Goal: Information Seeking & Learning: Learn about a topic

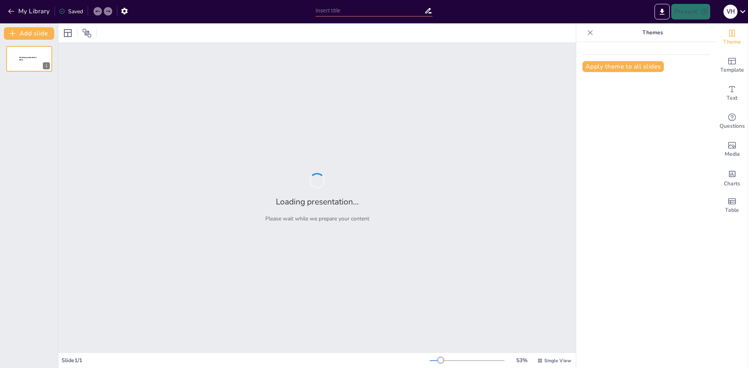
type input "EL PAPEL DEL LABORATORIO EN EL DIAGNOSTICO DE LA DIABETES MELLITUS"
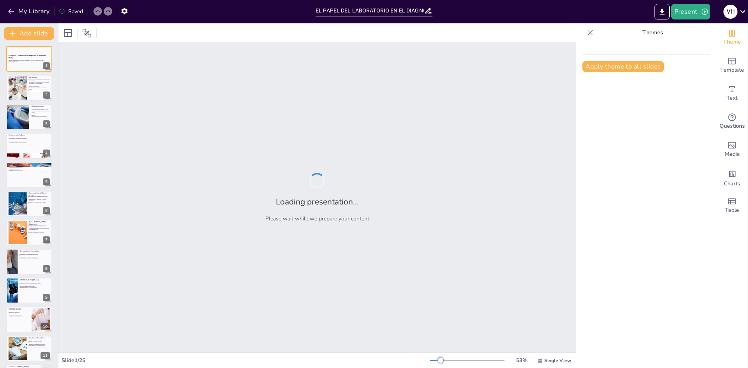
checkbox input "true"
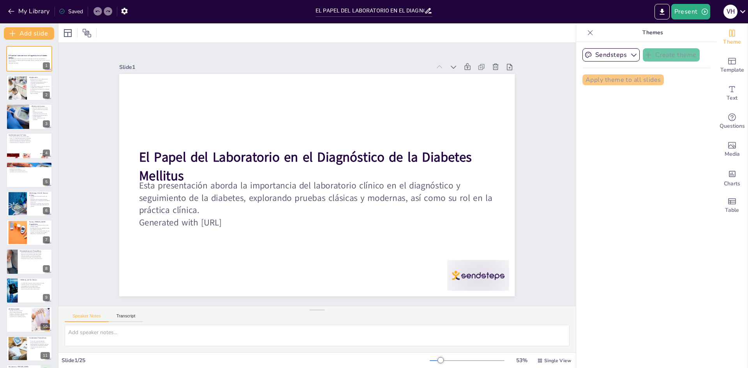
checkbox input "true"
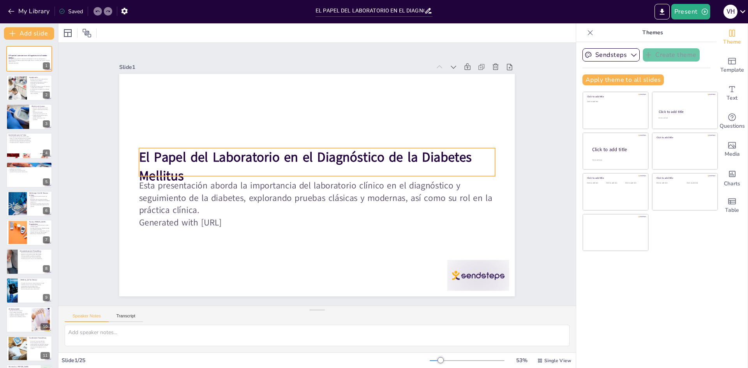
checkbox input "true"
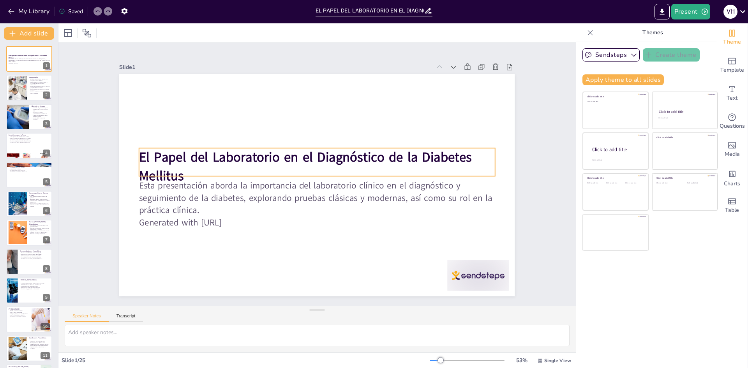
checkbox input "true"
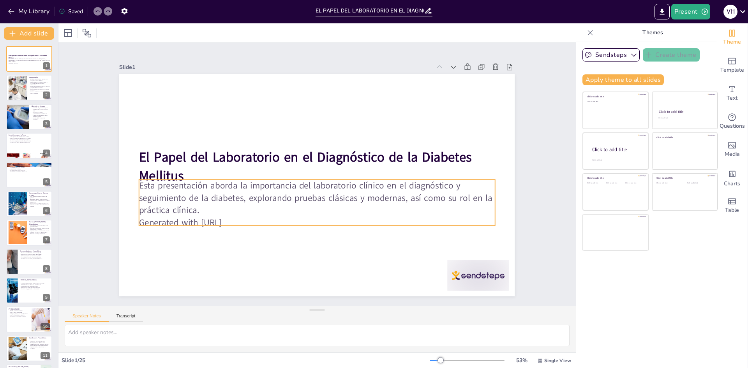
checkbox input "true"
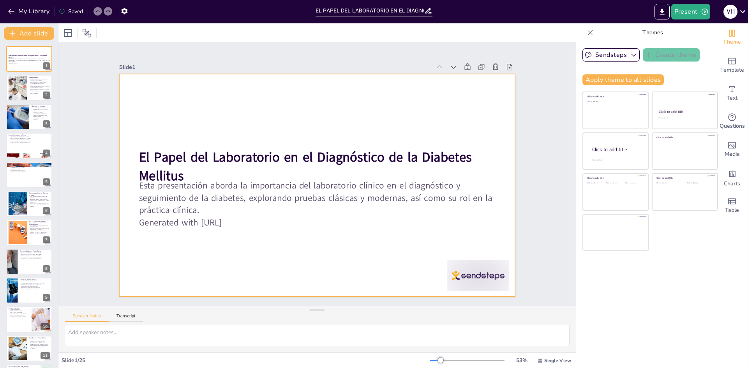
checkbox input "true"
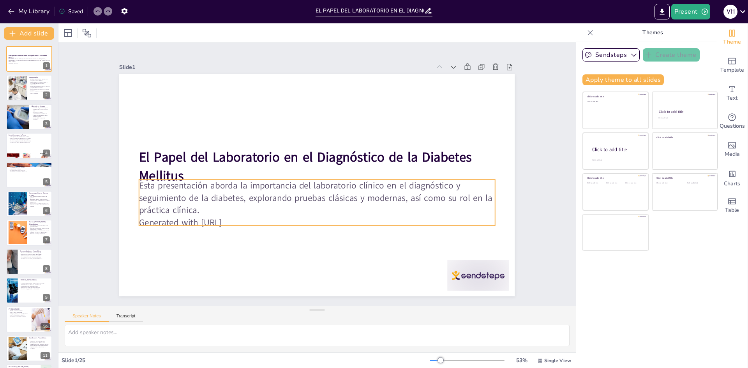
checkbox input "true"
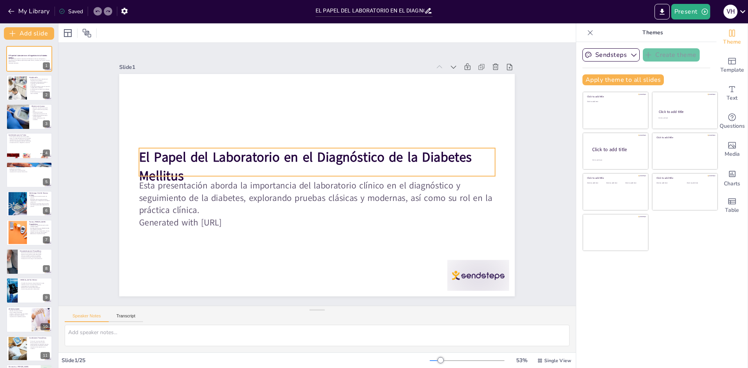
checkbox input "true"
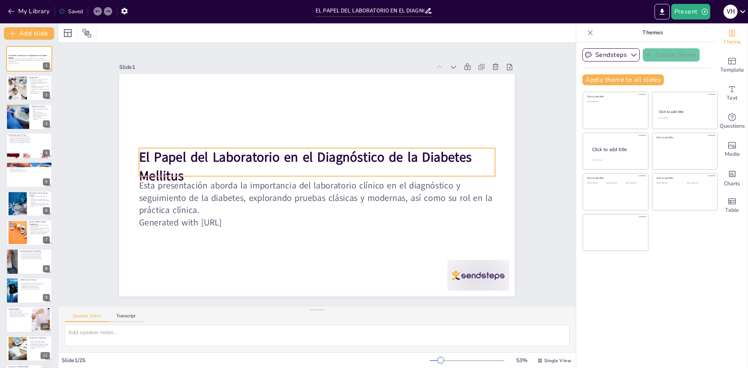
checkbox input "true"
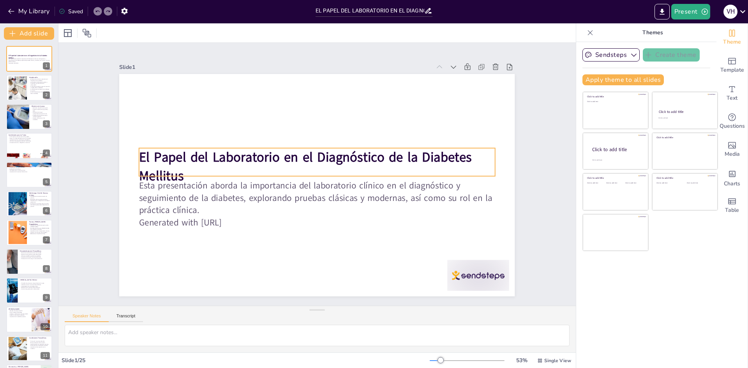
checkbox input "true"
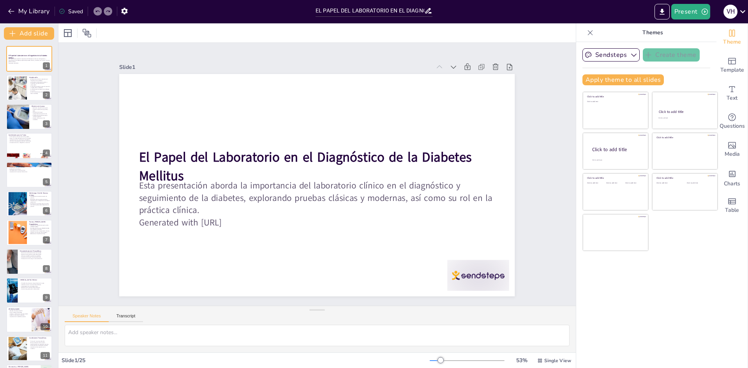
checkbox input "true"
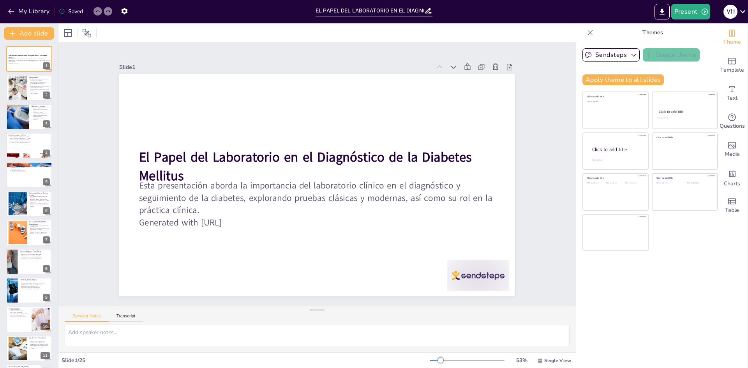
checkbox input "true"
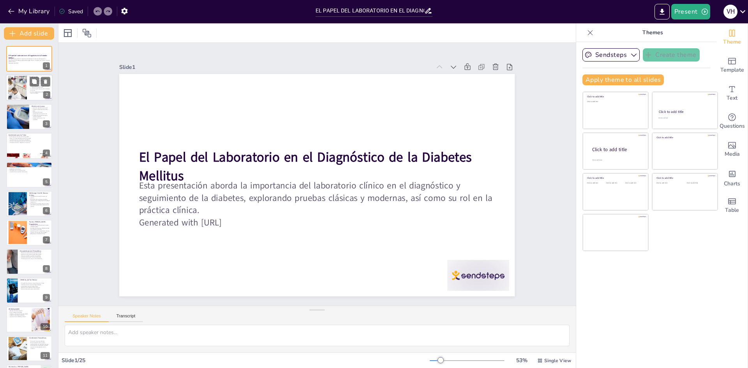
checkbox input "true"
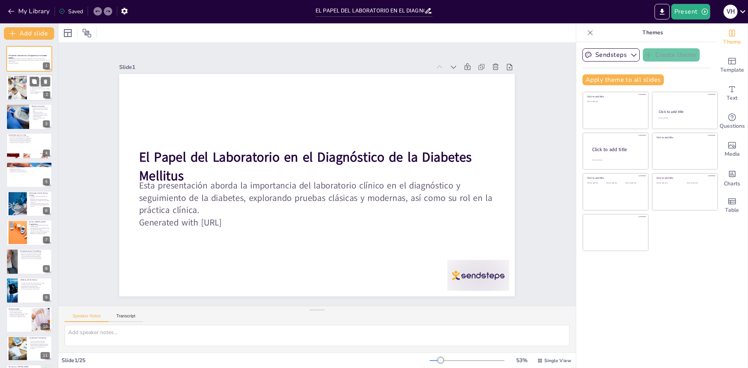
checkbox input "true"
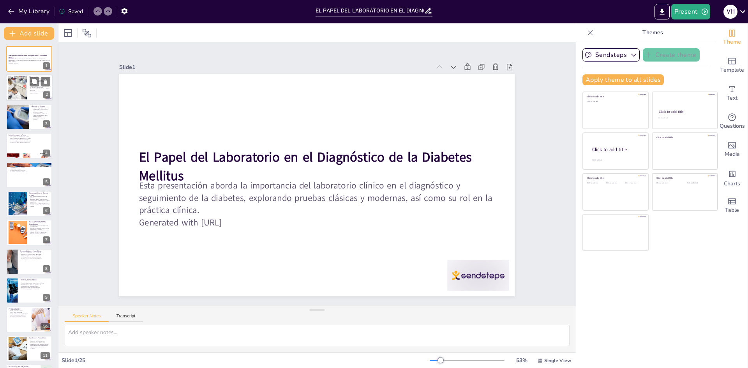
checkbox input "true"
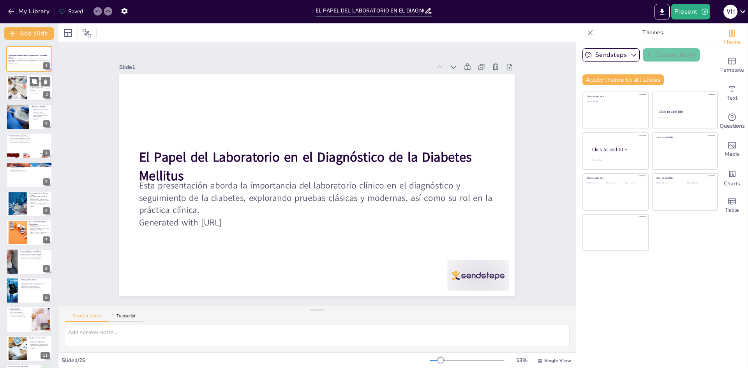
checkbox input "true"
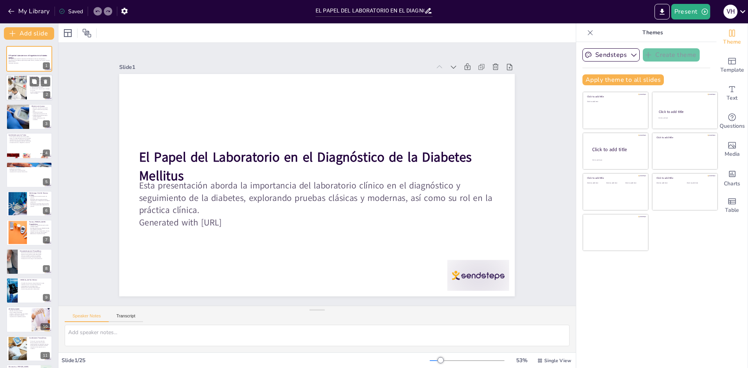
checkbox input "true"
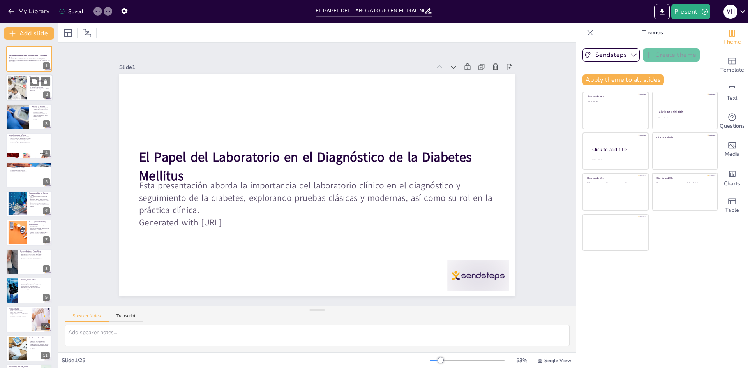
click at [21, 89] on div at bounding box center [18, 88] width 54 height 24
type textarea "El laboratorio clínico juega un papel fundamental en el diagnóstico de la diabe…"
checkbox input "true"
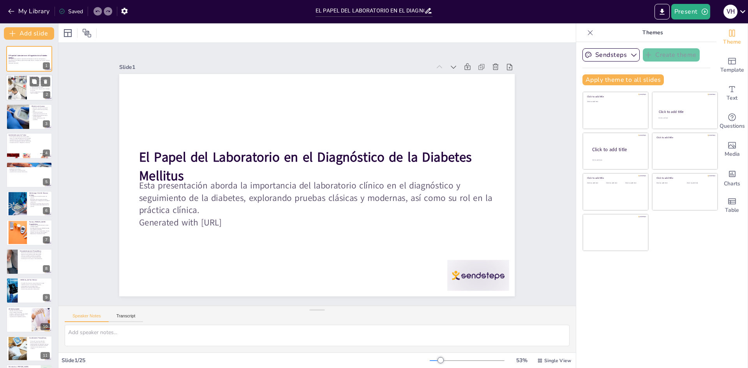
checkbox input "true"
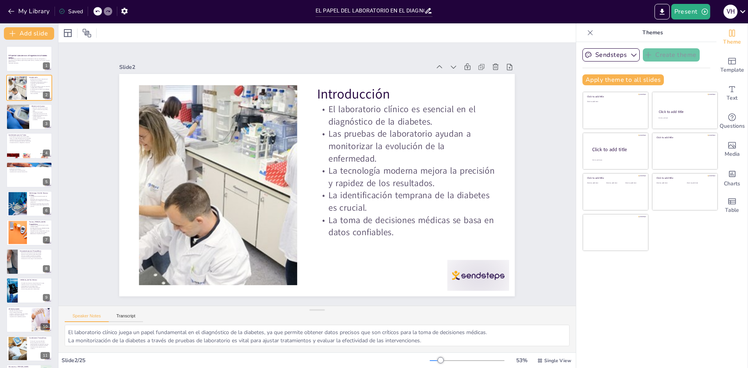
checkbox input "true"
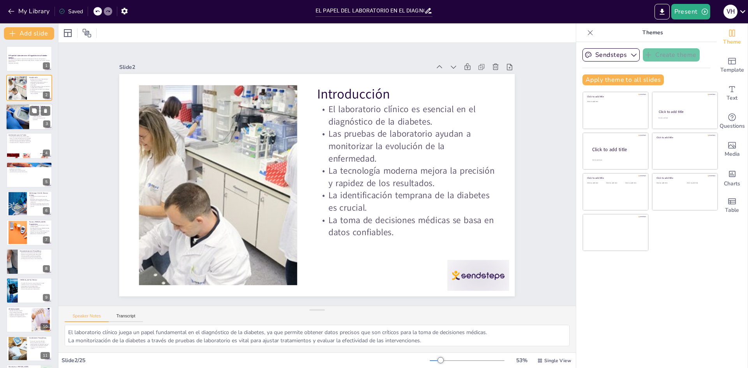
checkbox input "true"
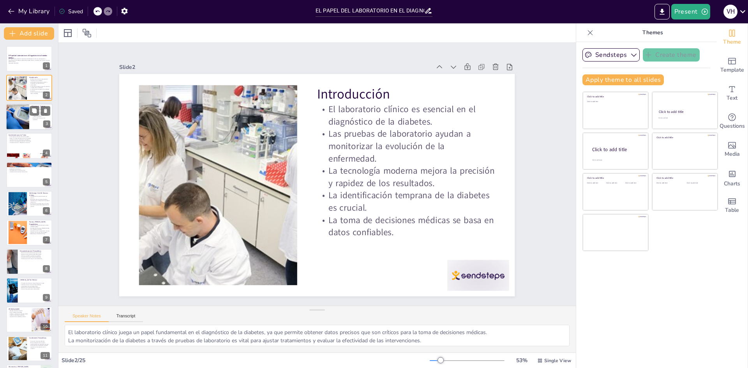
checkbox input "true"
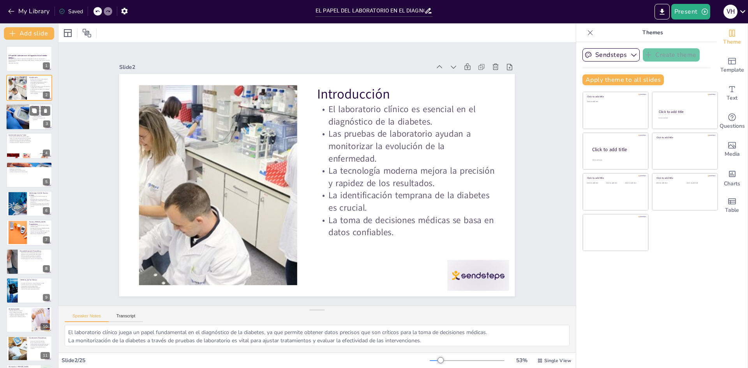
click at [23, 111] on div at bounding box center [17, 117] width 37 height 26
type textarea "La glicemia en ayunas es una medida crítica que permite evaluar el estado glucé…"
checkbox input "true"
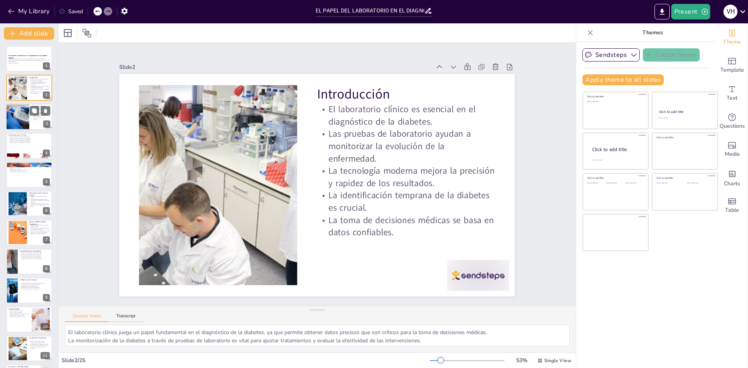
checkbox input "true"
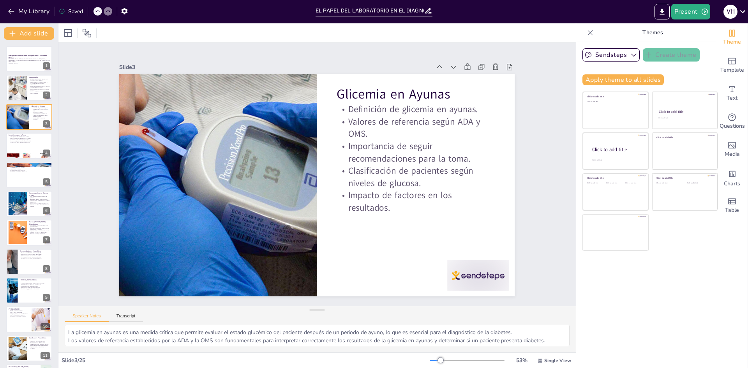
checkbox input "true"
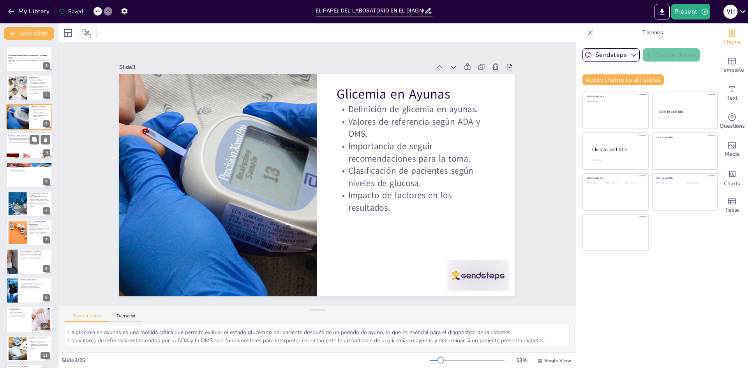
checkbox input "true"
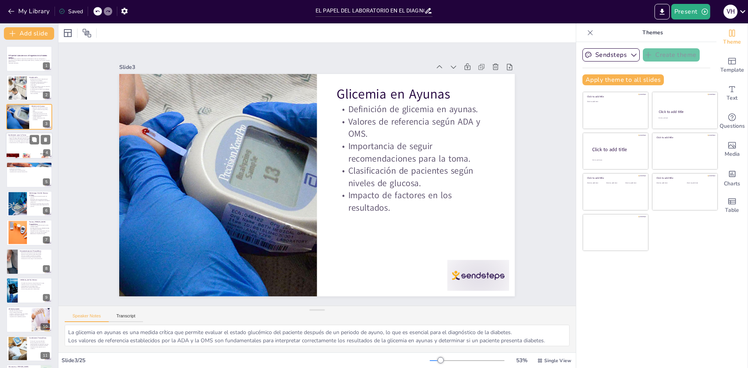
checkbox input "true"
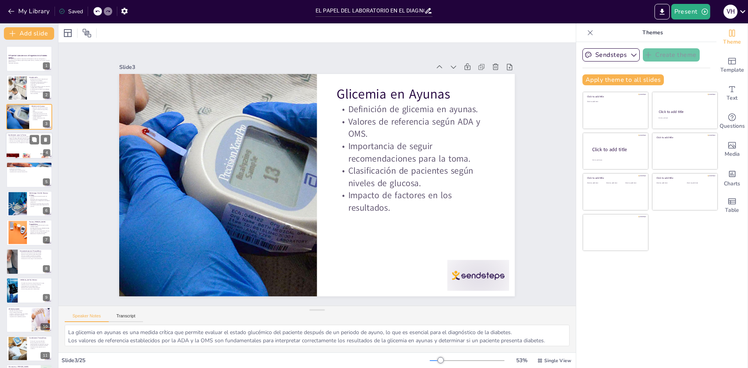
checkbox input "true"
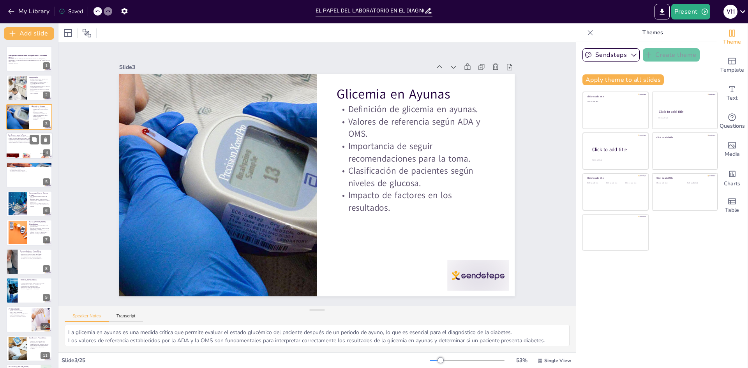
checkbox input "true"
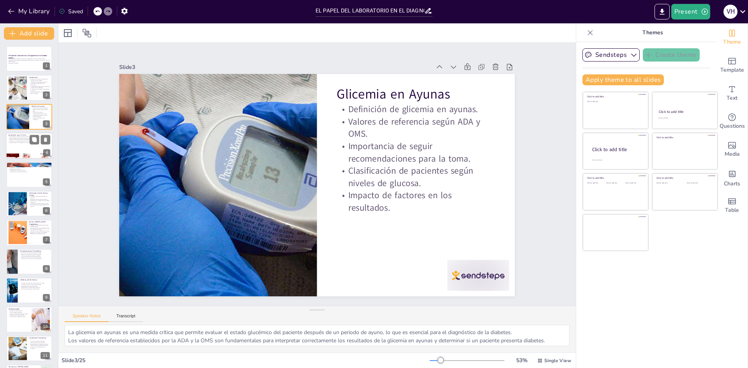
checkbox input "true"
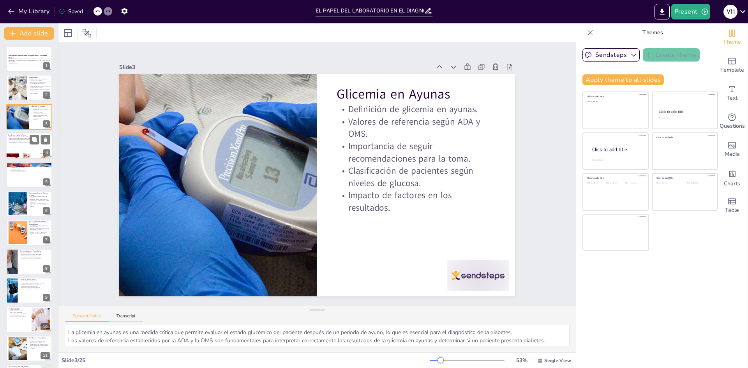
click at [19, 141] on p "Informar a los pacientes sobre las condiciones." at bounding box center [29, 142] width 42 height 2
type textarea "Evitar el ejercicio intenso antes de la prueba es vital, ya que puede afectar l…"
checkbox input "true"
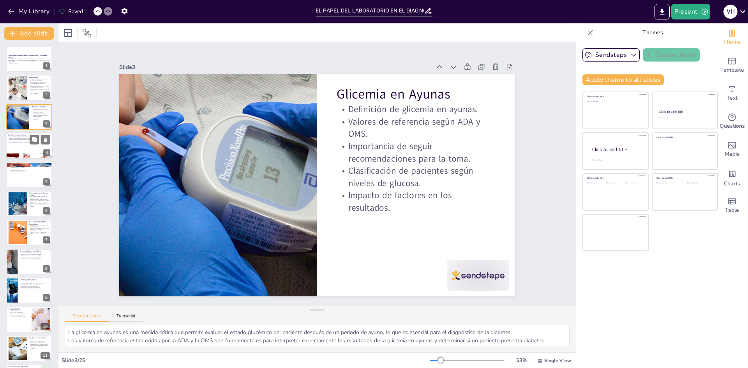
checkbox input "true"
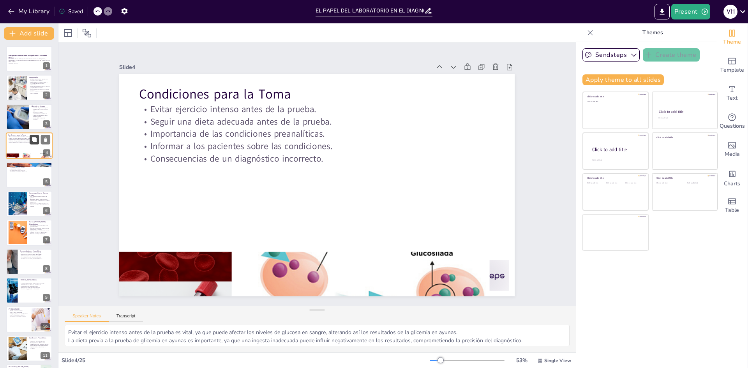
checkbox input "true"
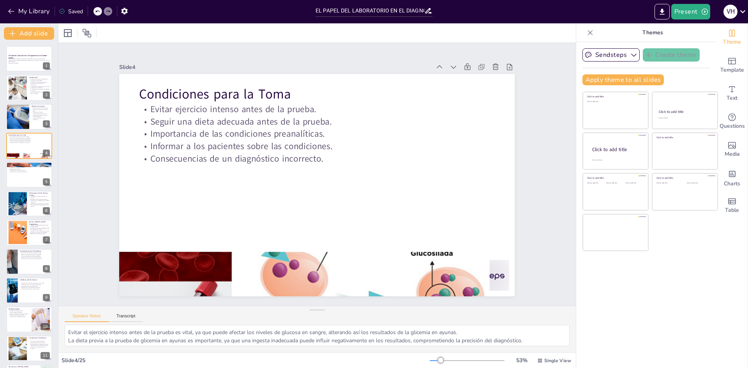
checkbox input "true"
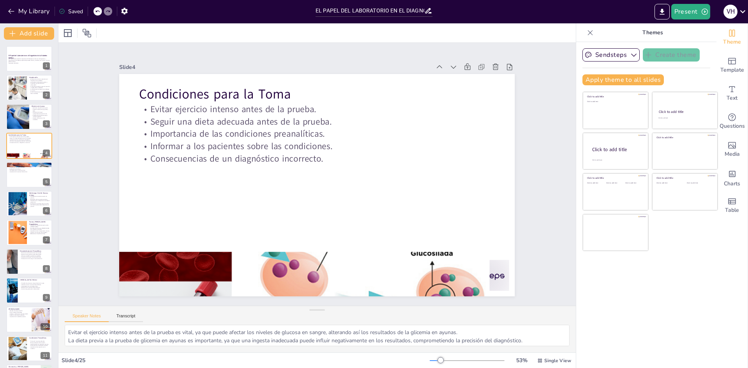
checkbox input "true"
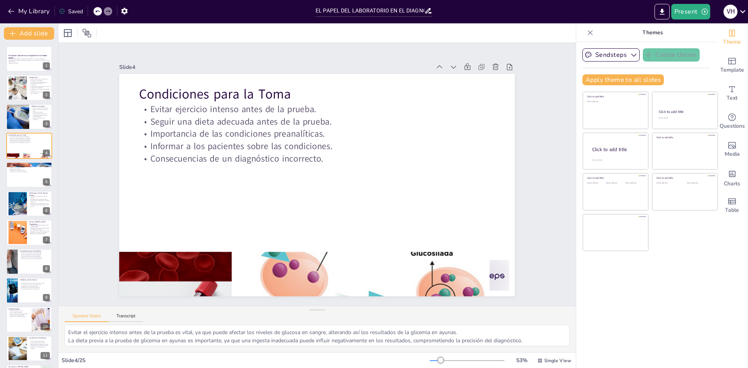
checkbox input "true"
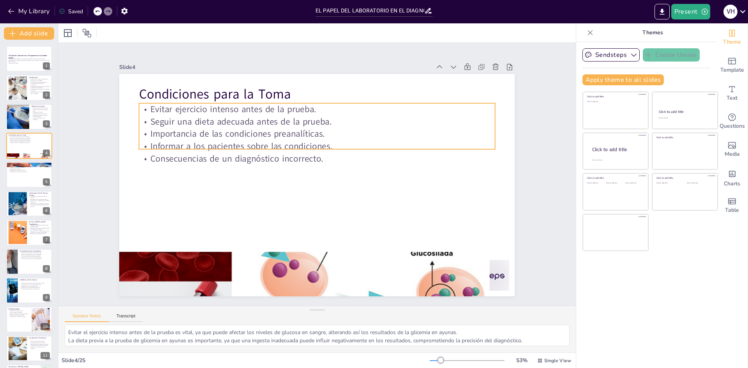
checkbox input "true"
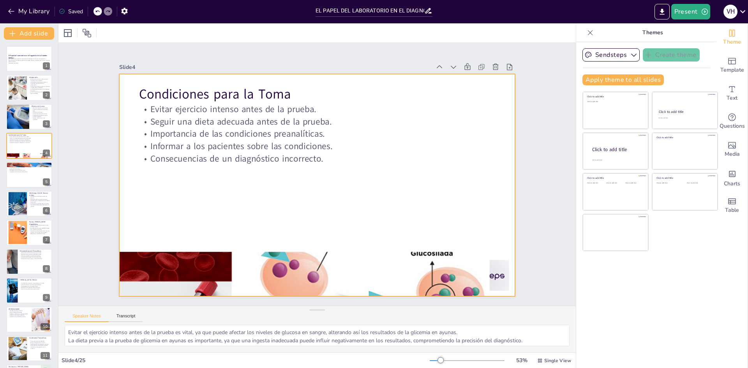
checkbox input "true"
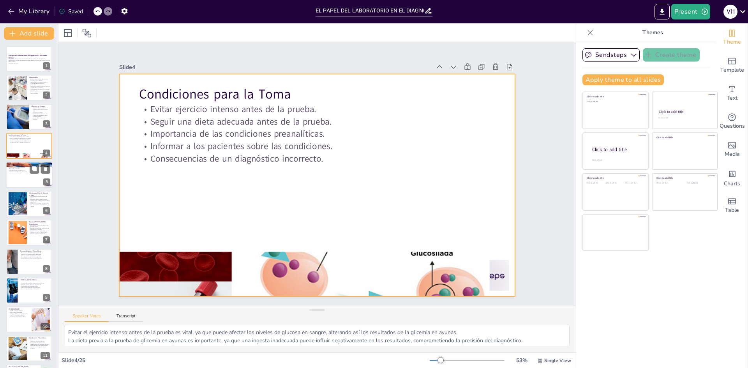
checkbox input "true"
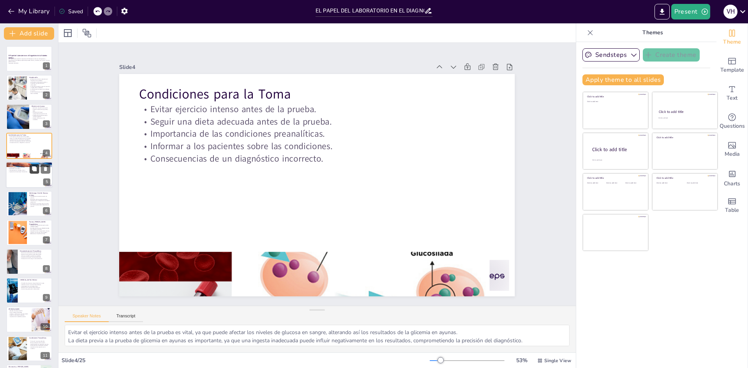
checkbox input "true"
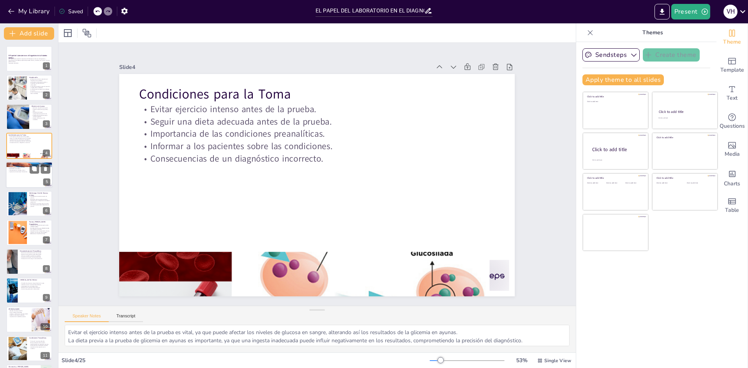
checkbox input "true"
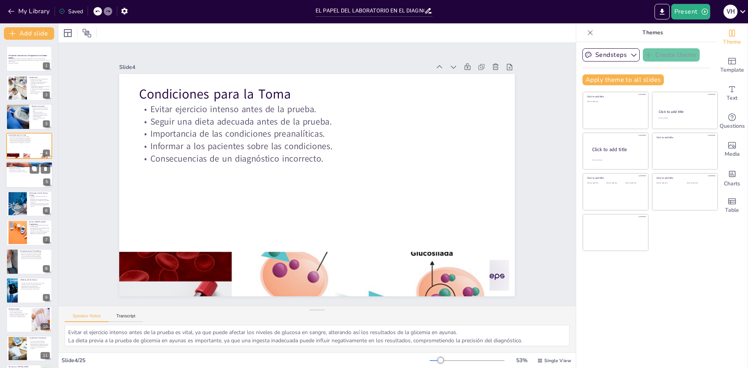
click at [23, 175] on div at bounding box center [29, 175] width 47 height 26
type textarea "La glicemia en ayunas es valorada por su sencillez y rapidez, lo que la convier…"
checkbox input "true"
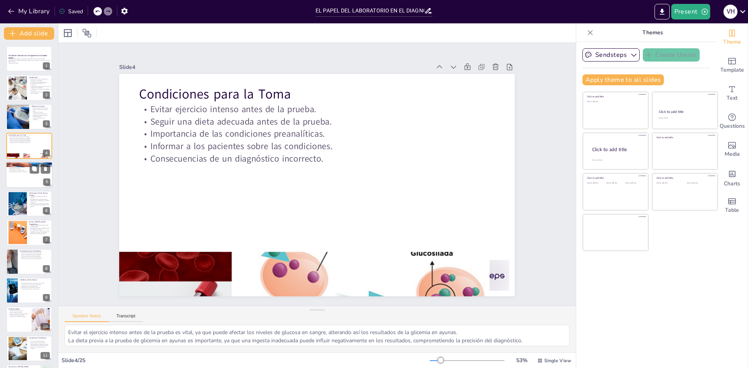
checkbox input "true"
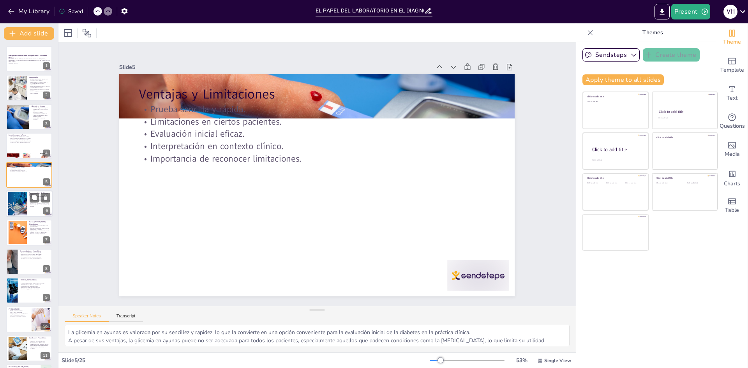
click at [23, 203] on div at bounding box center [17, 204] width 35 height 24
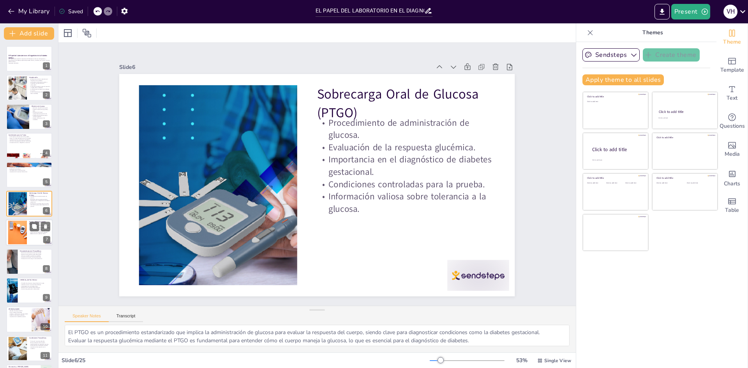
click at [20, 233] on div at bounding box center [17, 233] width 35 height 24
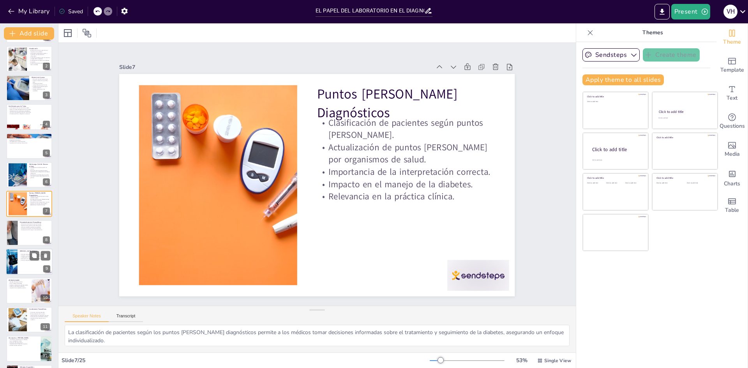
click at [19, 261] on div at bounding box center [29, 262] width 47 height 26
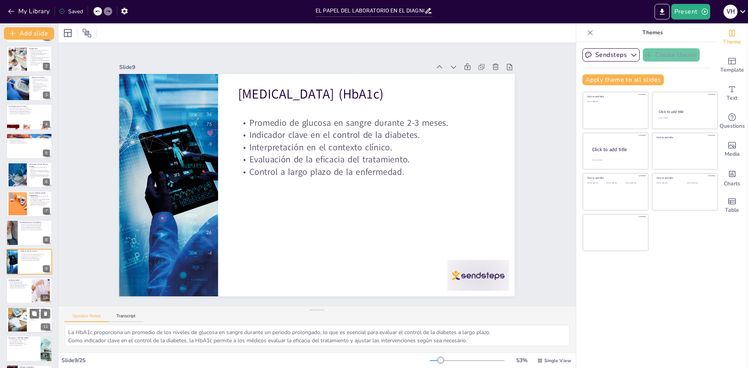
scroll to position [87, 0]
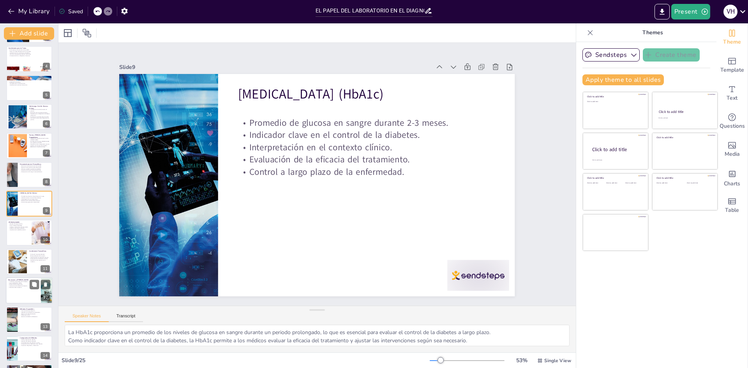
click at [20, 286] on p "Importancia de la detección temprana." at bounding box center [23, 287] width 30 height 2
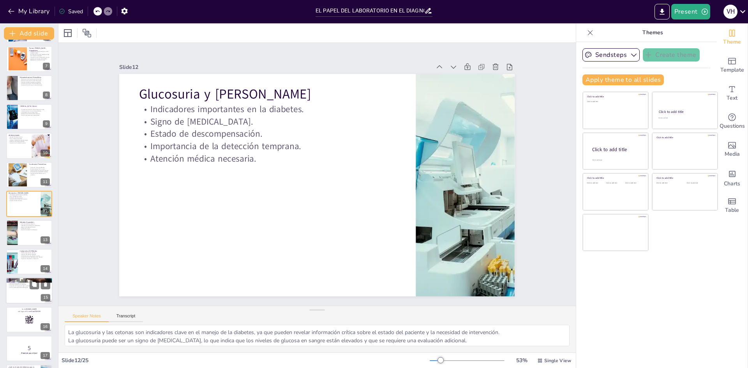
click at [19, 289] on div at bounding box center [29, 291] width 47 height 26
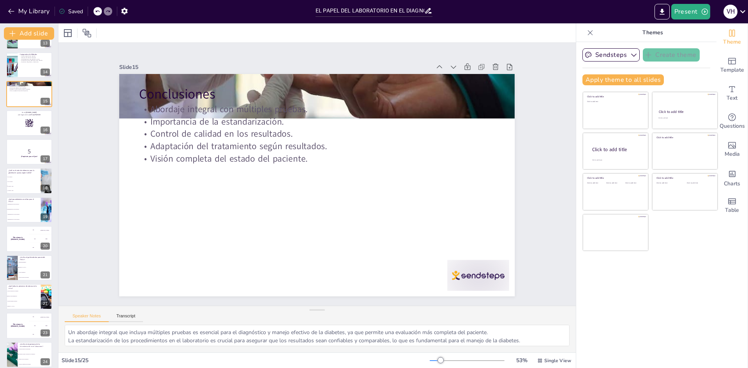
scroll to position [405, 0]
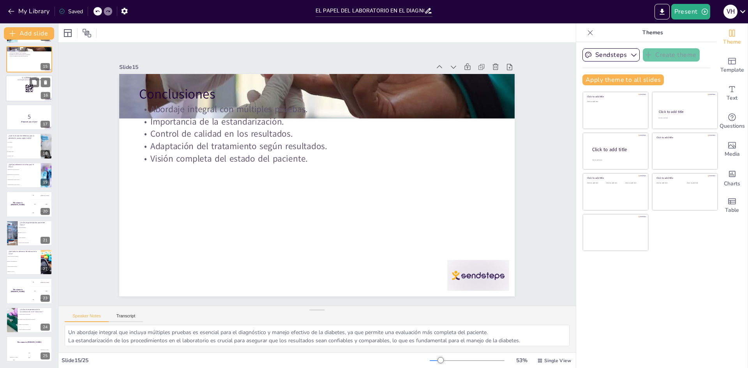
click at [21, 90] on div at bounding box center [29, 88] width 47 height 26
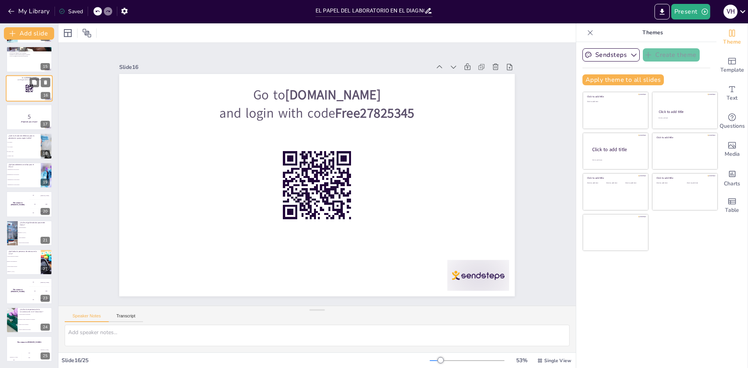
scroll to position [290, 0]
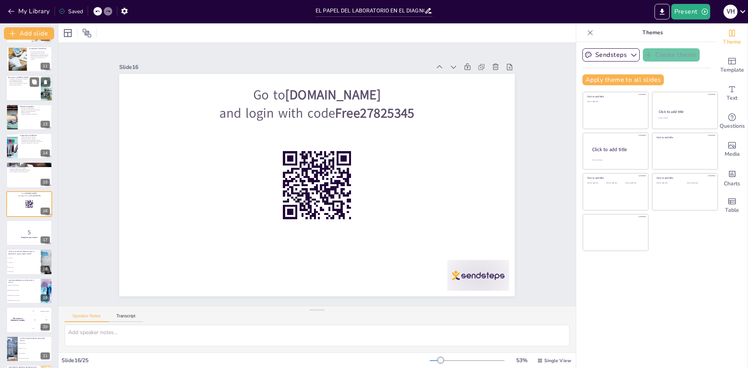
click at [16, 88] on div at bounding box center [29, 88] width 47 height 26
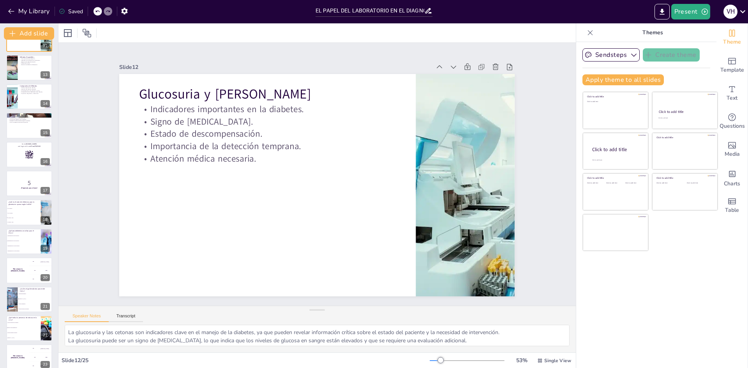
scroll to position [344, 0]
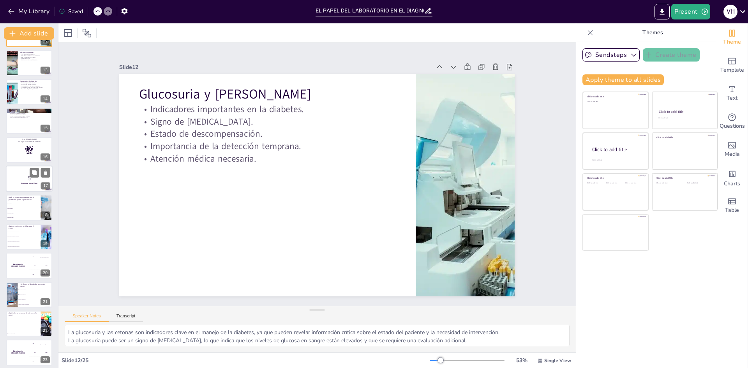
click at [21, 171] on div at bounding box center [29, 179] width 47 height 26
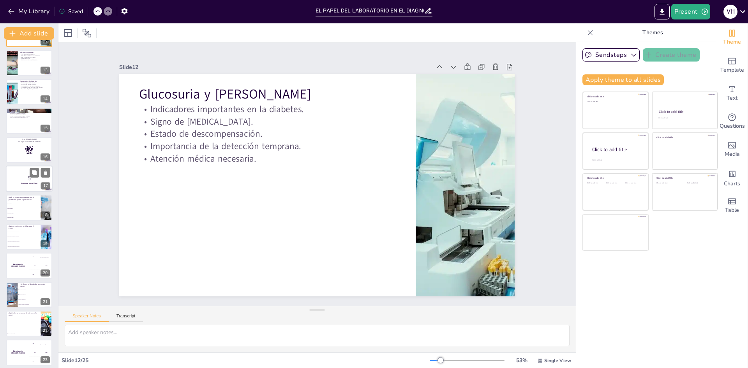
scroll to position [319, 0]
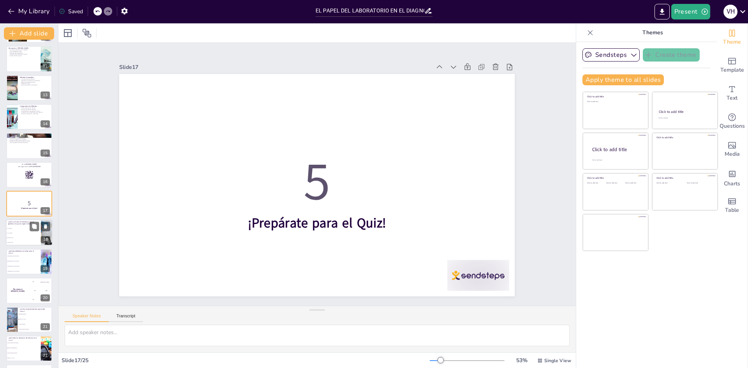
click at [23, 234] on li "100-125 mg/dL" at bounding box center [23, 233] width 35 height 5
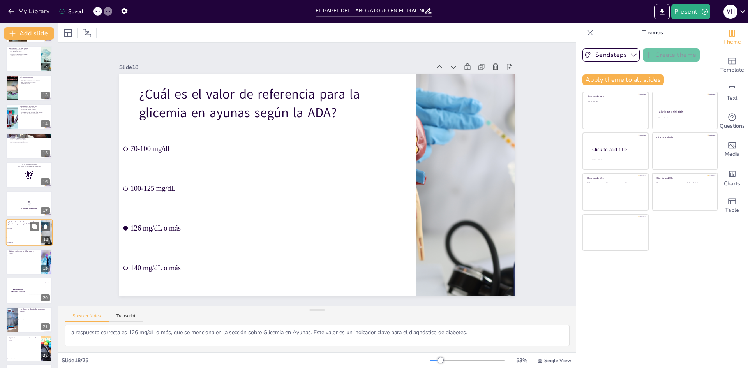
scroll to position [348, 0]
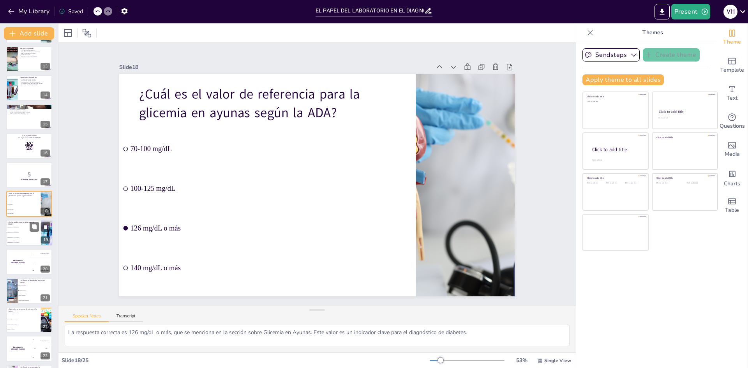
click at [24, 236] on li "Administración de 100g de glucosa" at bounding box center [23, 237] width 35 height 5
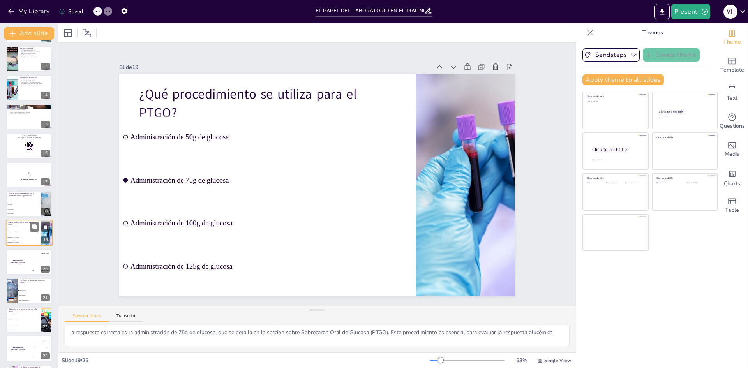
scroll to position [376, 0]
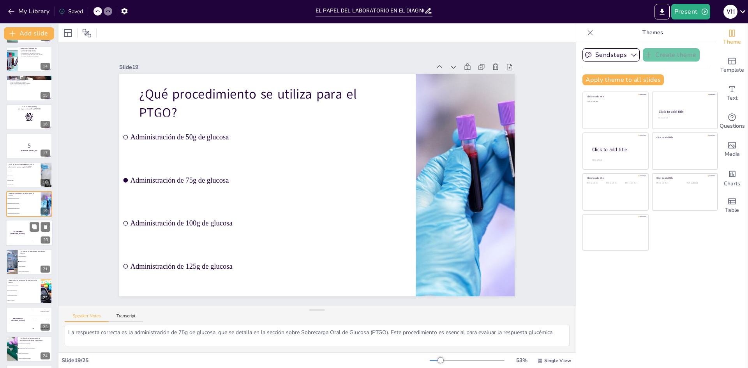
click at [18, 236] on div "The winner is [PERSON_NAME]" at bounding box center [17, 233] width 23 height 26
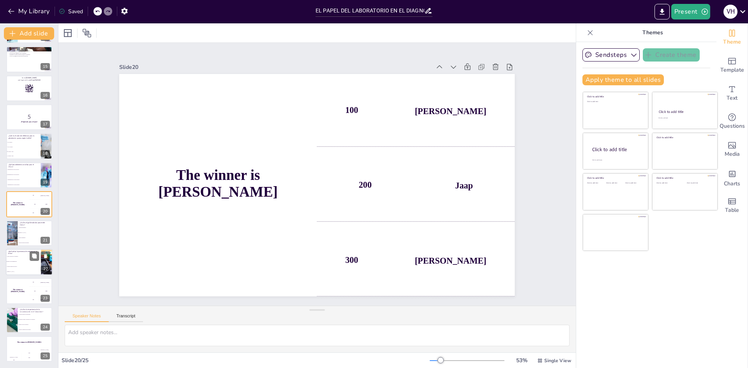
click at [16, 260] on li "Estado de descompensación" at bounding box center [23, 261] width 35 height 5
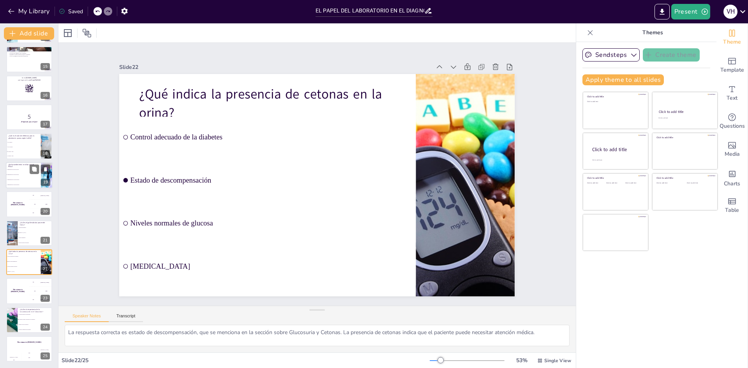
click at [16, 170] on li "Administración de 50g de glucosa" at bounding box center [23, 169] width 35 height 5
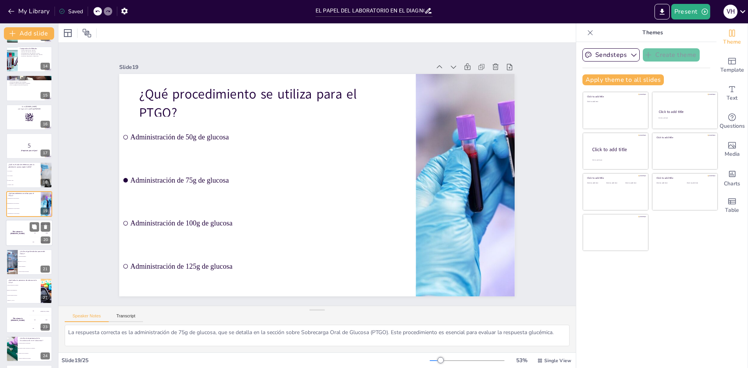
click at [23, 233] on h4 "The winner is [PERSON_NAME]" at bounding box center [17, 233] width 23 height 4
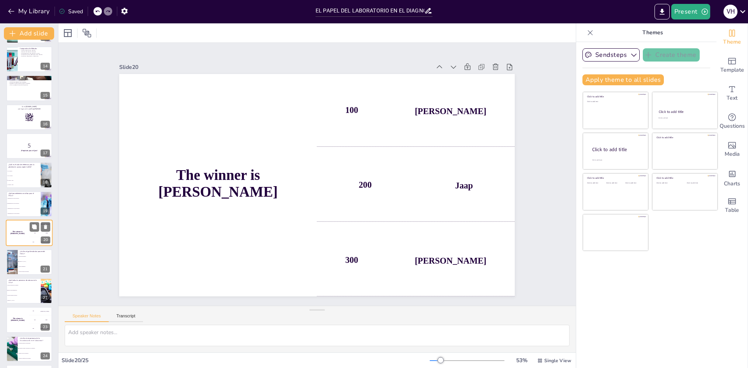
scroll to position [405, 0]
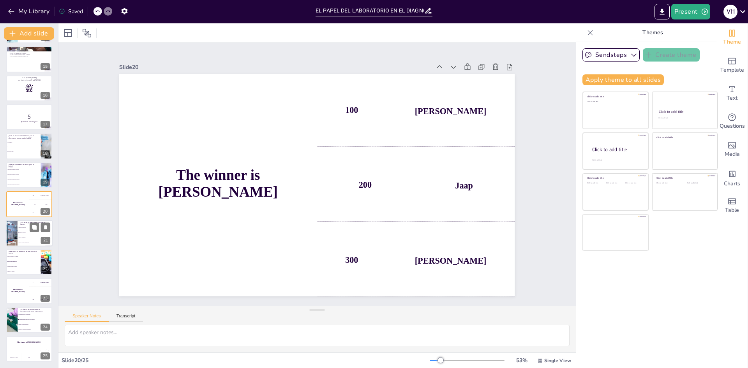
click at [14, 237] on div at bounding box center [12, 233] width 40 height 26
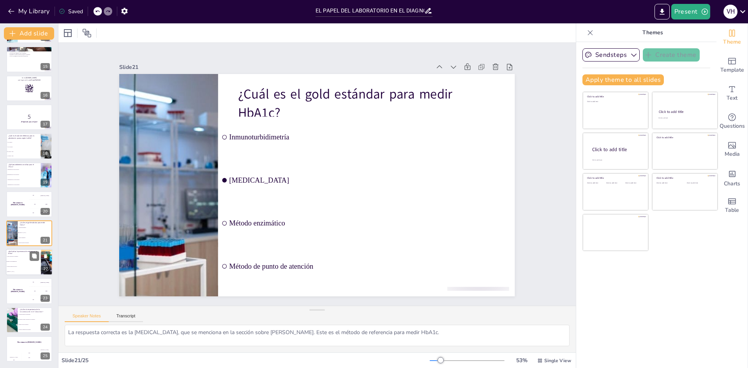
click at [23, 260] on li "Estado de descompensación" at bounding box center [23, 261] width 35 height 5
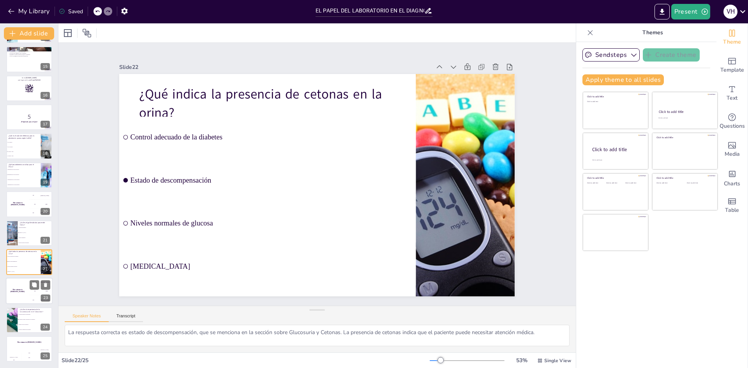
click at [16, 295] on div "The winner is [PERSON_NAME]" at bounding box center [17, 291] width 23 height 26
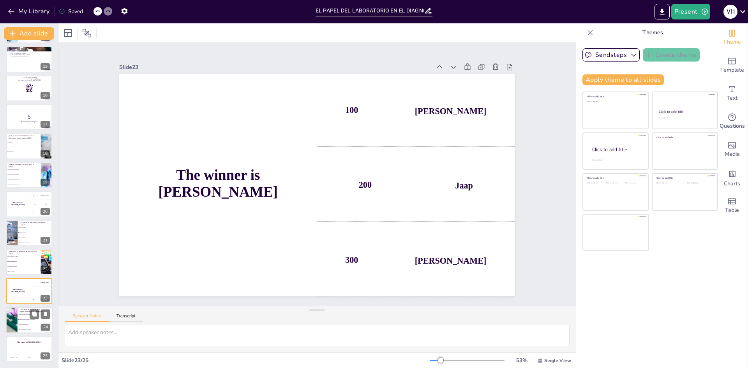
click at [16, 318] on div at bounding box center [12, 320] width 40 height 26
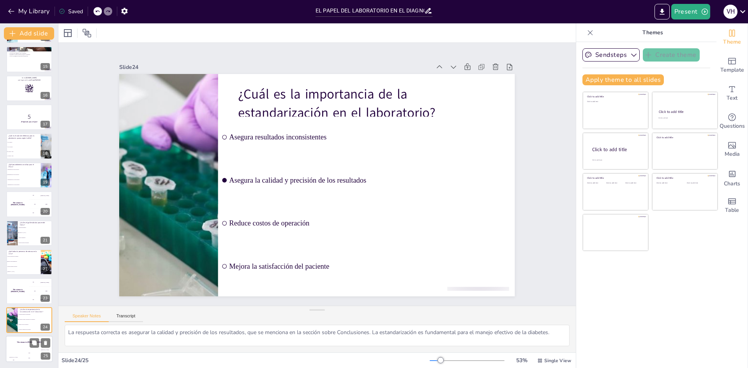
click at [26, 344] on div "The winner is [PERSON_NAME]" at bounding box center [29, 342] width 47 height 13
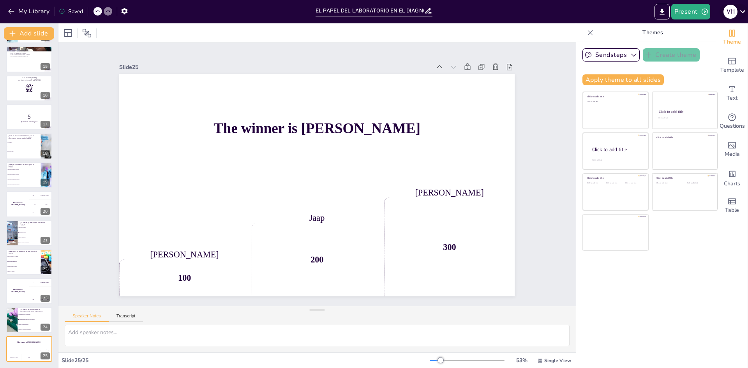
click at [739, 14] on icon at bounding box center [743, 11] width 11 height 11
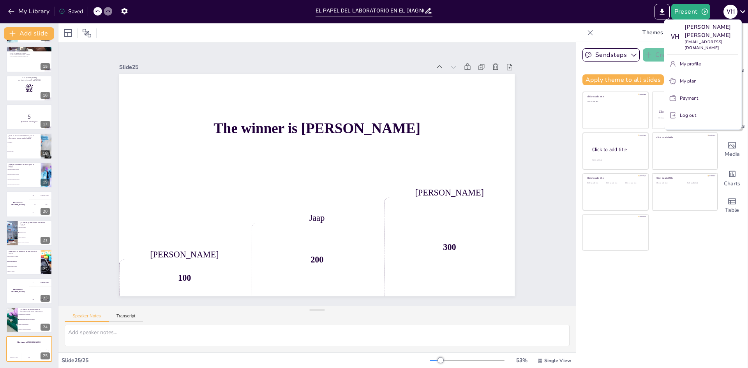
click at [681, 112] on p "Log out" at bounding box center [688, 115] width 16 height 7
